Goal: Find specific page/section: Find specific page/section

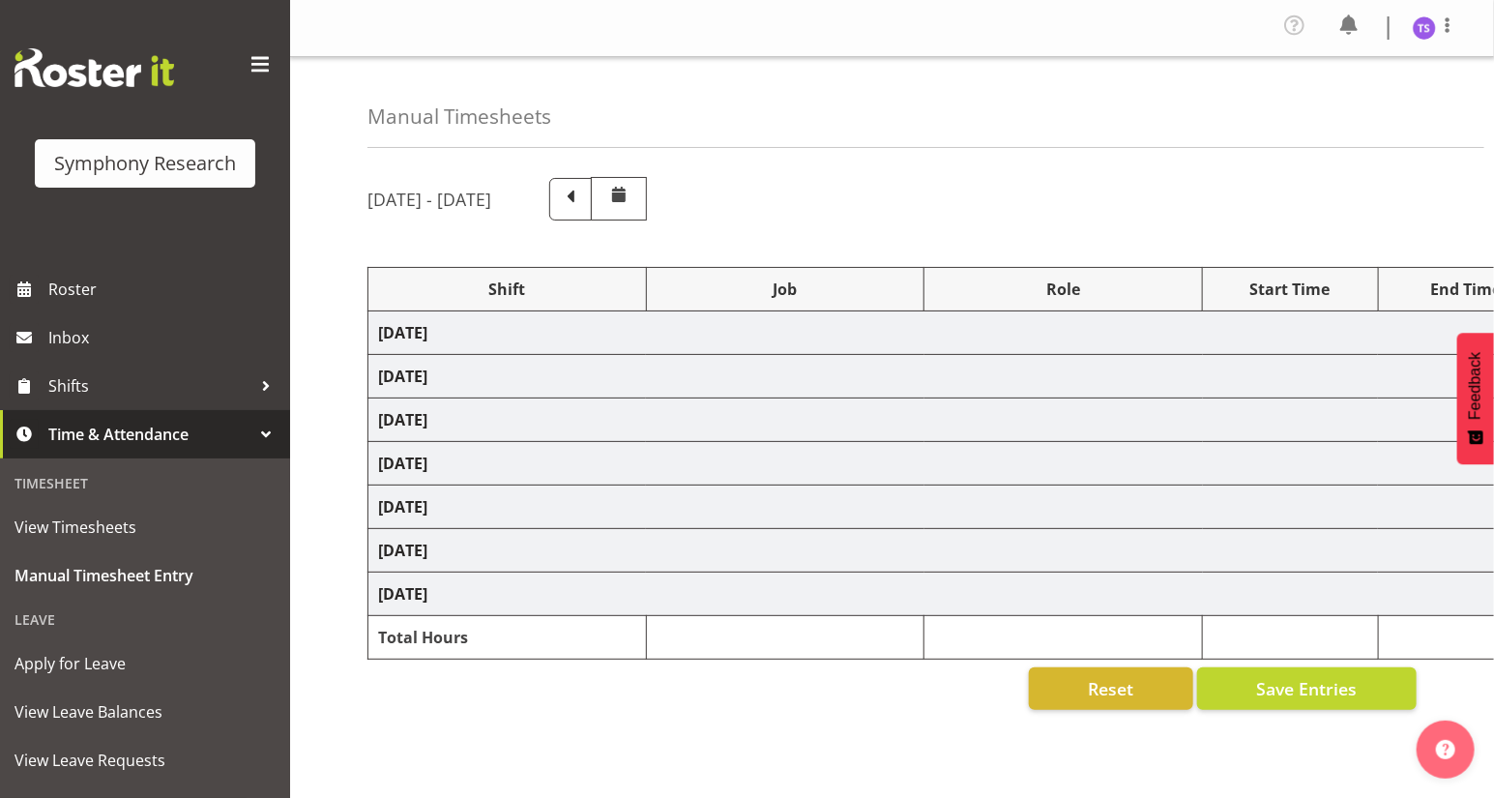
select select "81297"
select select "10587"
select select "47"
select select "81297"
select select "10587"
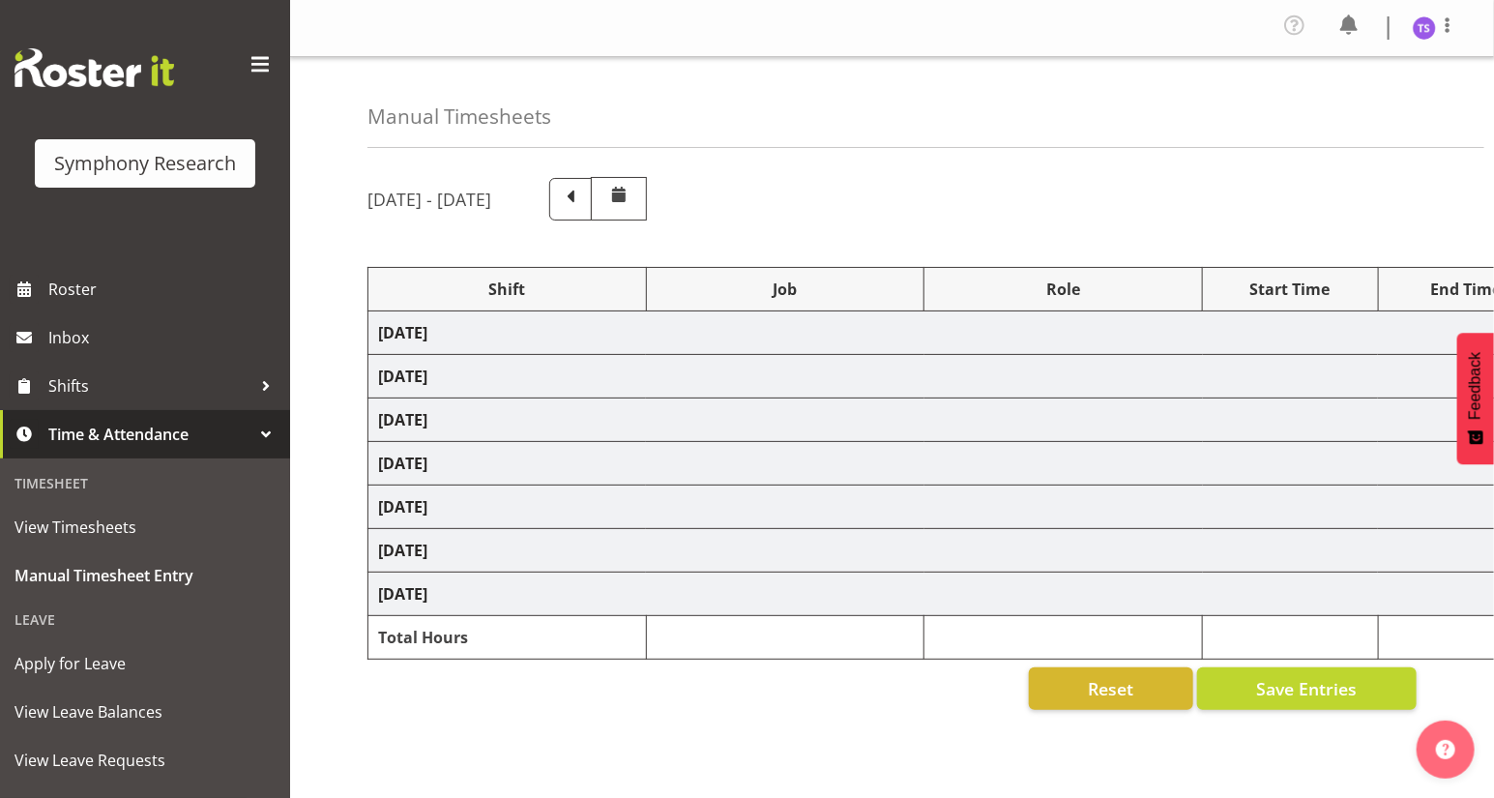
select select "47"
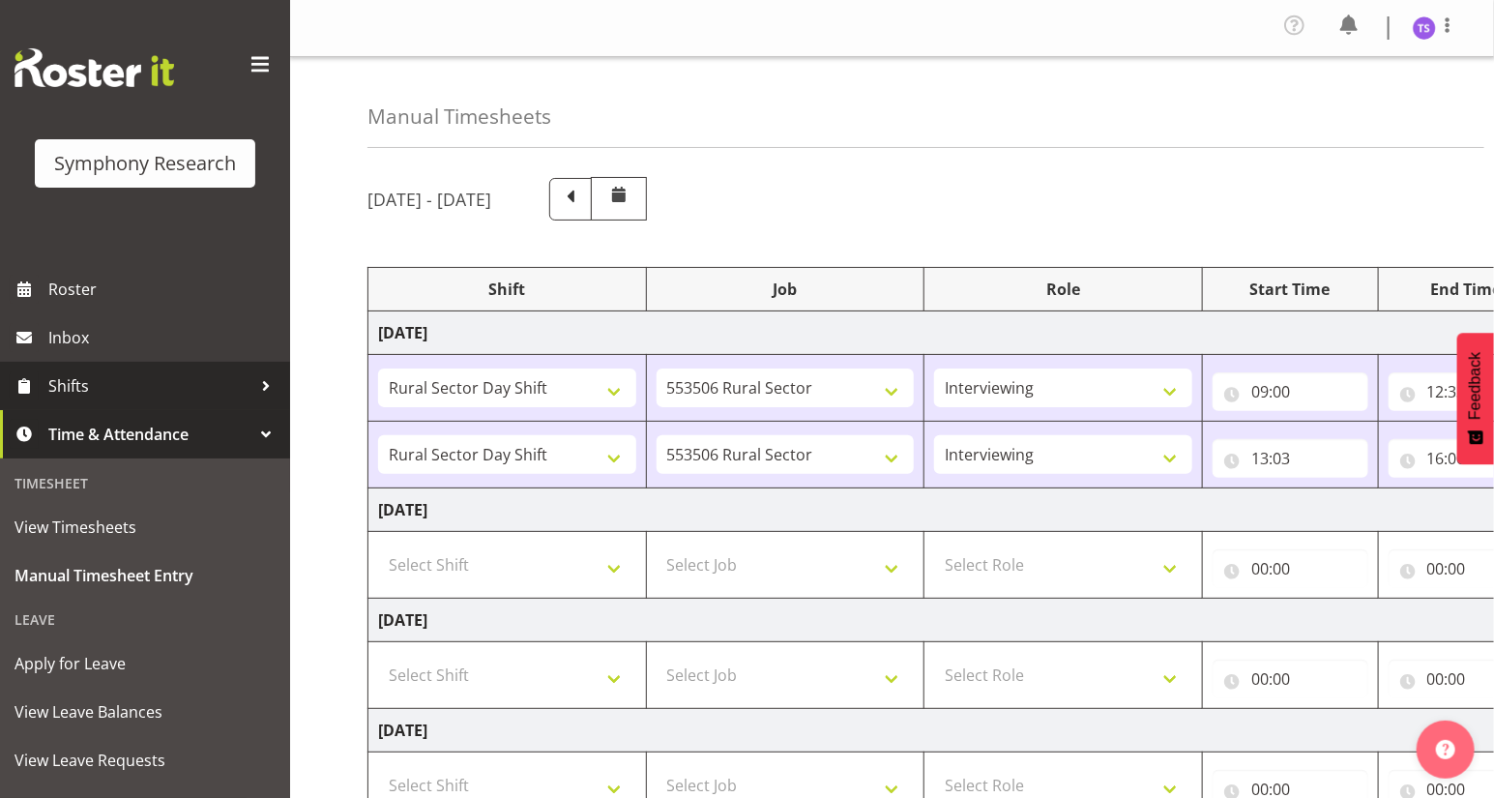
click at [68, 383] on span "Shifts" at bounding box center [149, 385] width 203 height 29
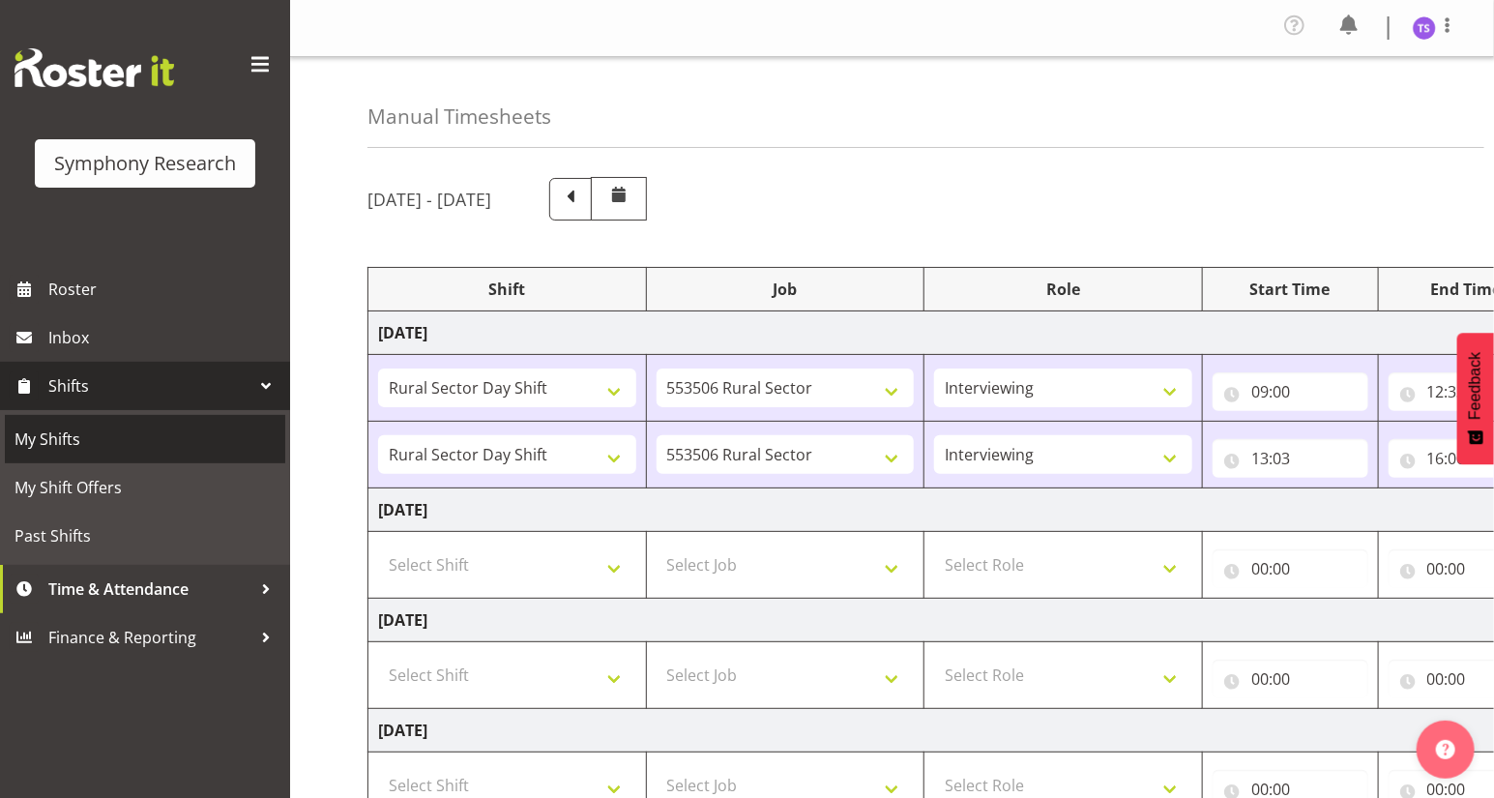
click at [61, 443] on span "My Shifts" at bounding box center [145, 438] width 261 height 29
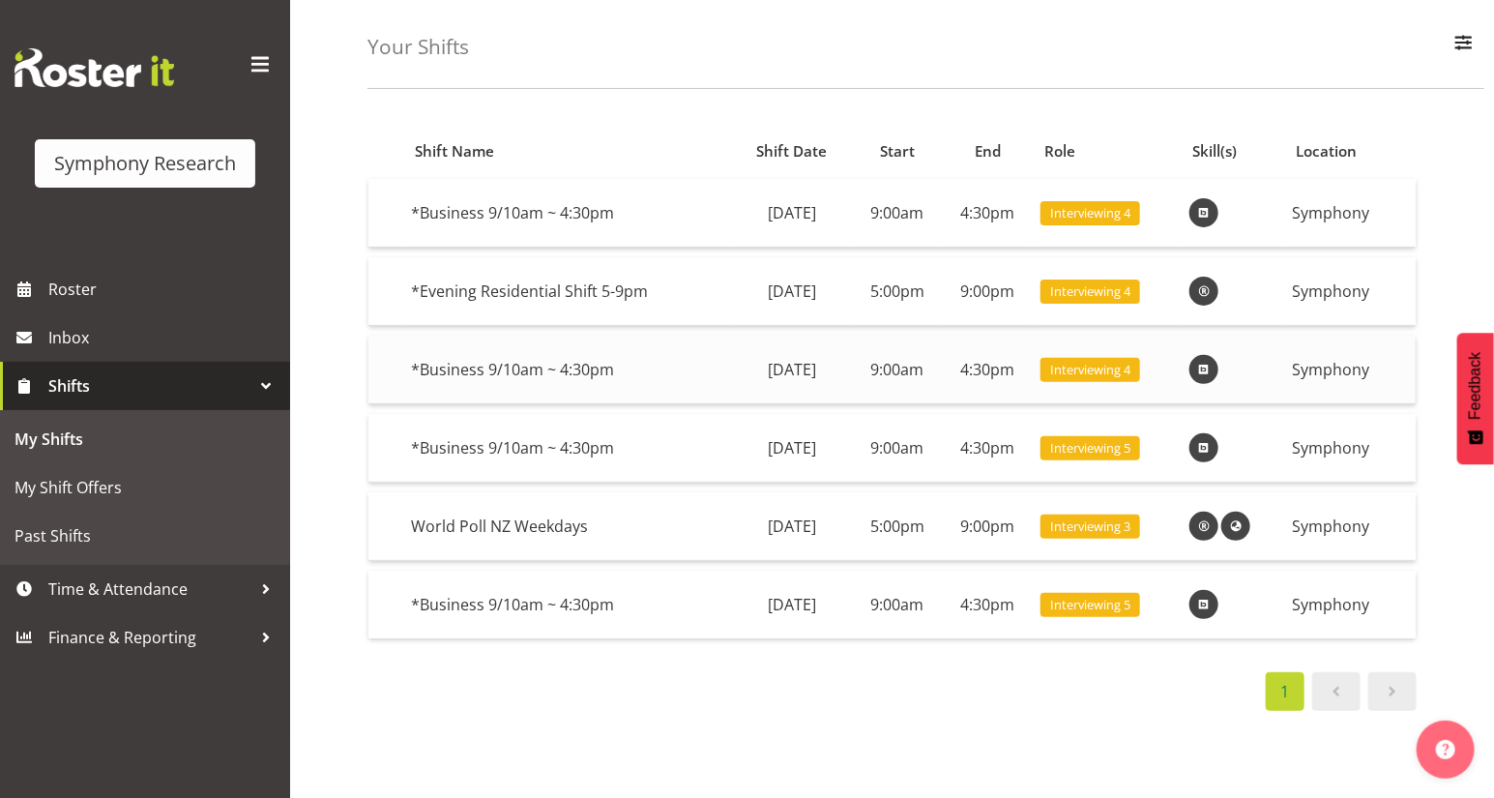
scroll to position [170, 0]
